Goal: Information Seeking & Learning: Learn about a topic

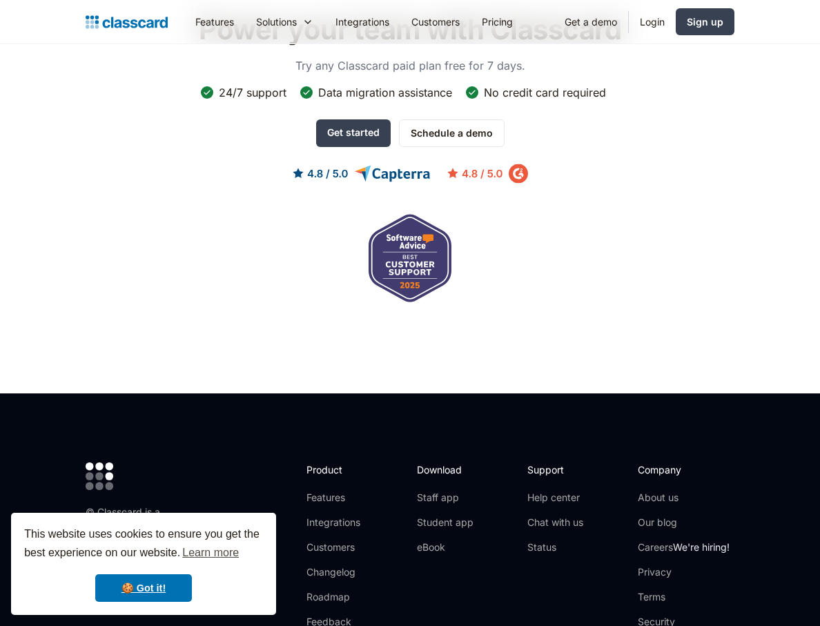
scroll to position [4582, 0]
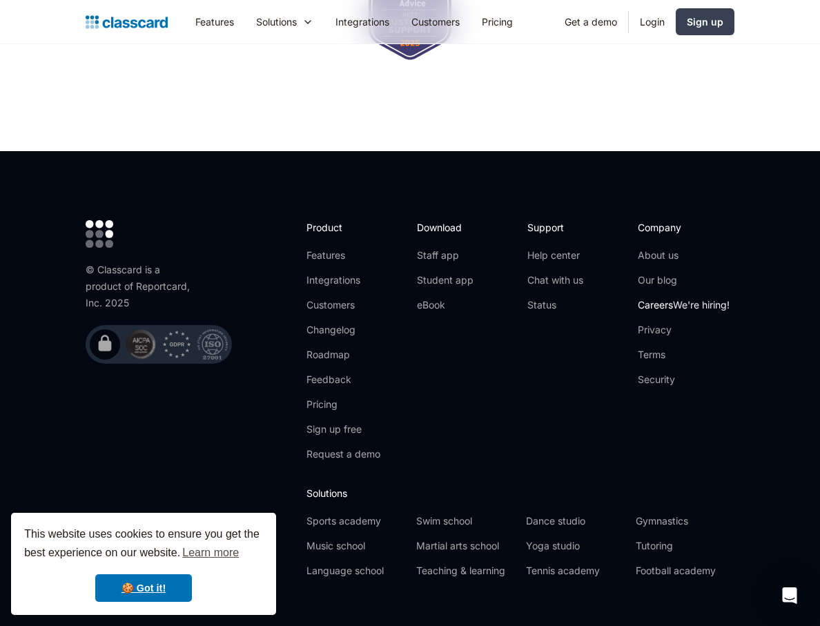
click at [661, 298] on link "Careers We're hiring!" at bounding box center [684, 305] width 92 height 14
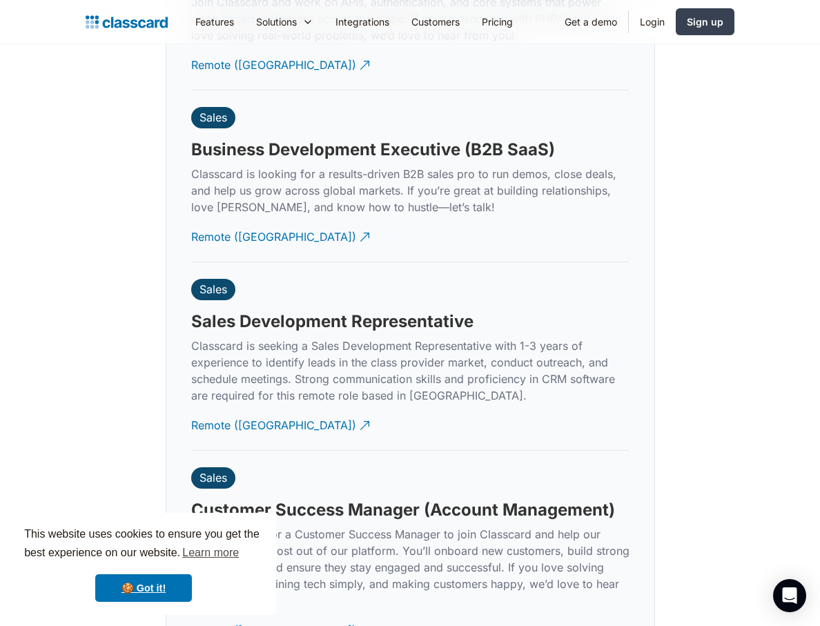
scroll to position [3804, 0]
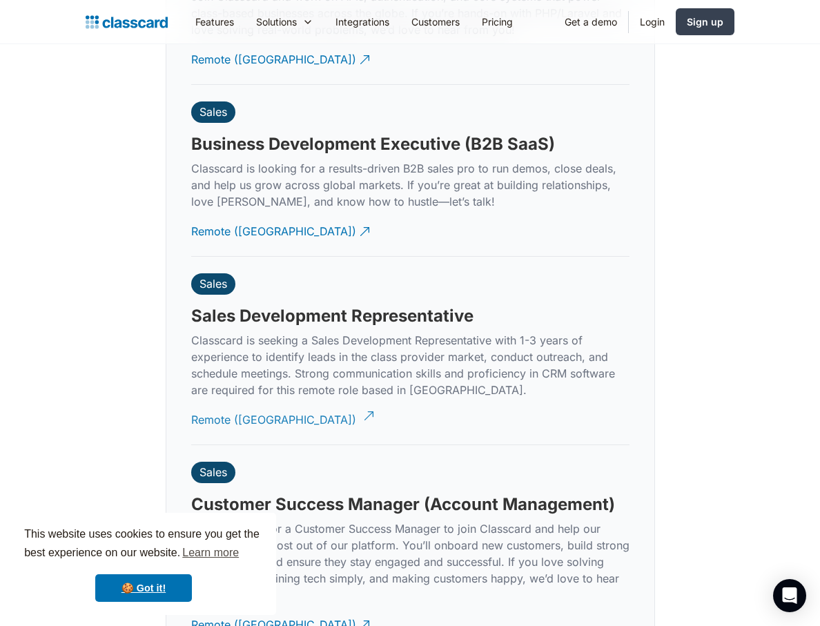
click at [258, 403] on div "Remote ([GEOGRAPHIC_DATA])" at bounding box center [273, 414] width 165 height 27
drag, startPoint x: 170, startPoint y: 23, endPoint x: 109, endPoint y: 28, distance: 60.9
click at [109, 28] on div "Features Resources Blog The latest industry news, updates and info. Customer st…" at bounding box center [410, 21] width 649 height 31
click at [128, 95] on div "Our team is growing. Come join us on the journey to empower class providers. Se…" at bounding box center [410, 314] width 649 height 1908
drag, startPoint x: 171, startPoint y: 21, endPoint x: 106, endPoint y: 36, distance: 66.7
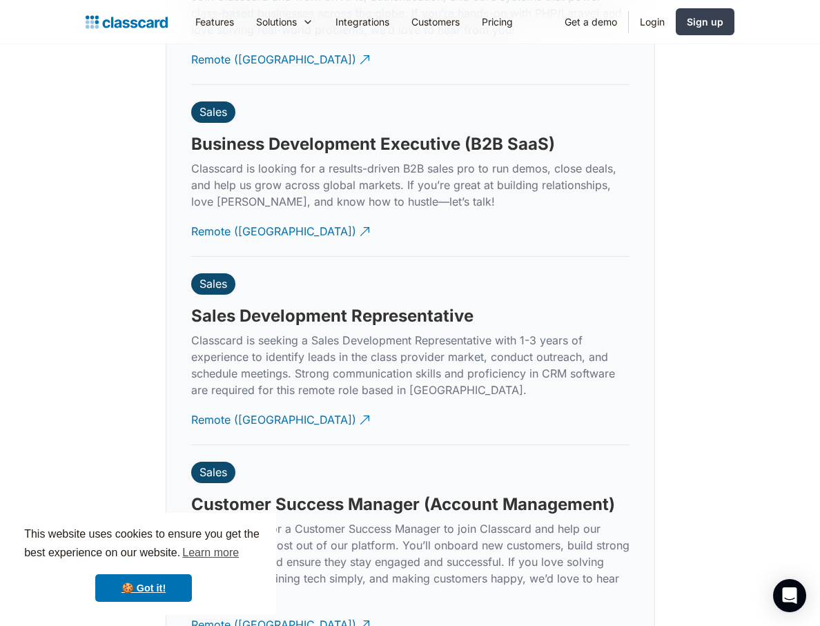
click at [106, 35] on div "Features Resources Blog The latest industry news, updates and info. Customer st…" at bounding box center [410, 21] width 649 height 31
